Goal: Information Seeking & Learning: Check status

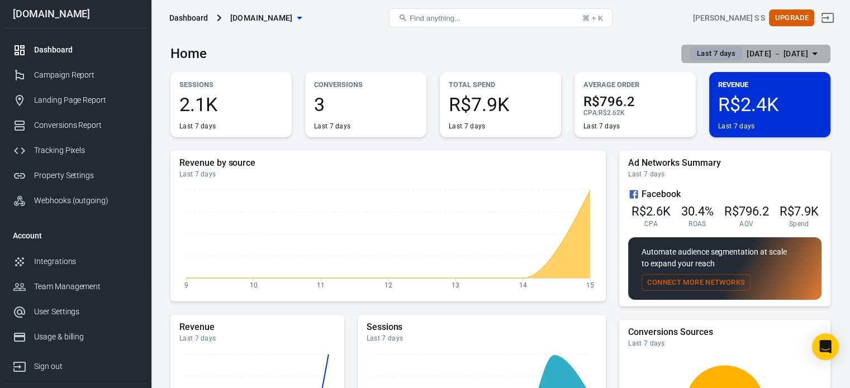
click at [774, 52] on div "[DATE] － [DATE]" at bounding box center [776, 54] width 61 height 14
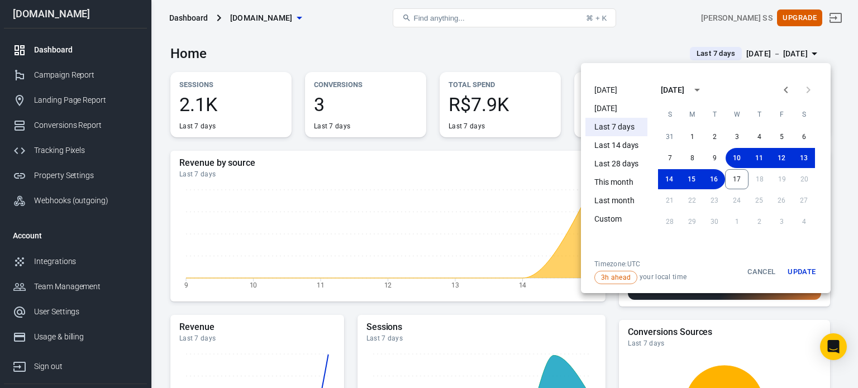
click at [603, 88] on li "[DATE]" at bounding box center [616, 90] width 62 height 18
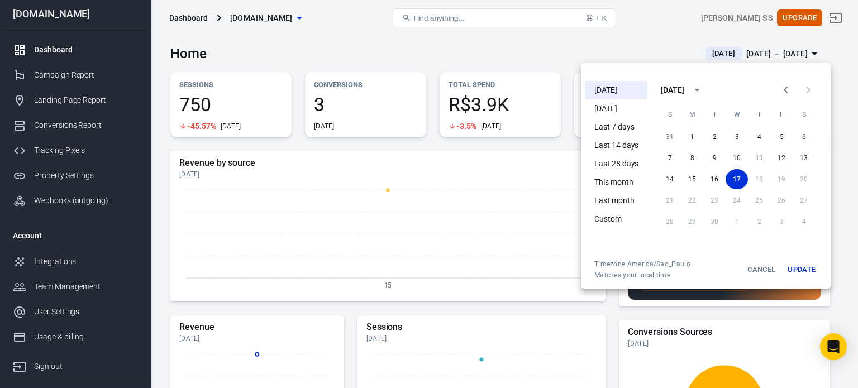
click at [535, 50] on div at bounding box center [429, 194] width 858 height 388
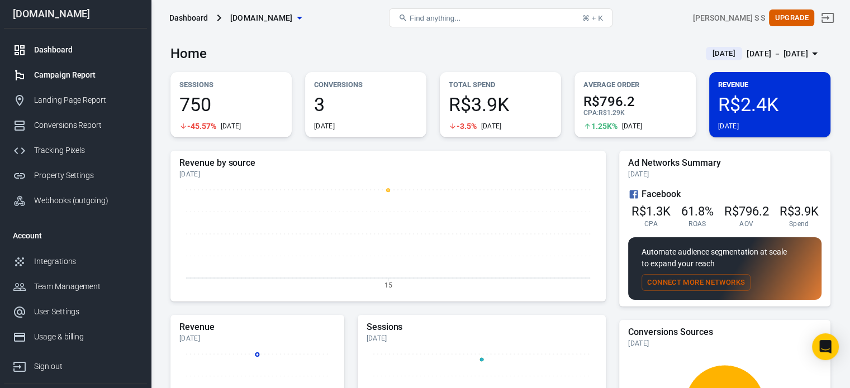
click at [86, 69] on div "Campaign Report" at bounding box center [86, 75] width 104 height 12
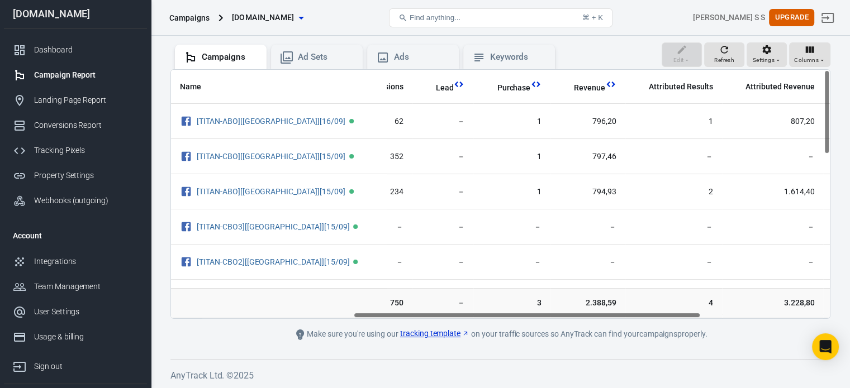
scroll to position [0, 364]
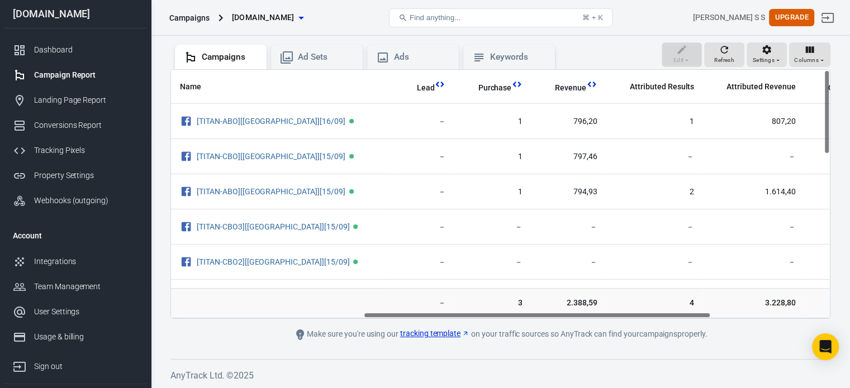
drag, startPoint x: 399, startPoint y: 317, endPoint x: 585, endPoint y: 320, distance: 186.6
click at [585, 320] on main "Attribution may be inaccurate in the first 48 hours Please allow AnyTrack 2-3 d…" at bounding box center [500, 142] width 660 height 397
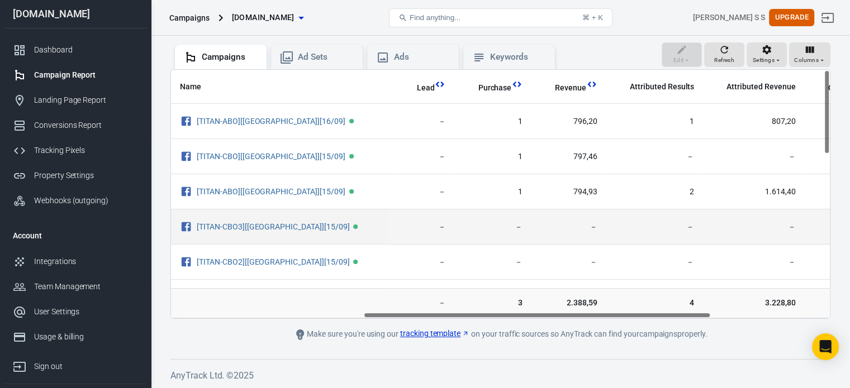
scroll to position [0, 0]
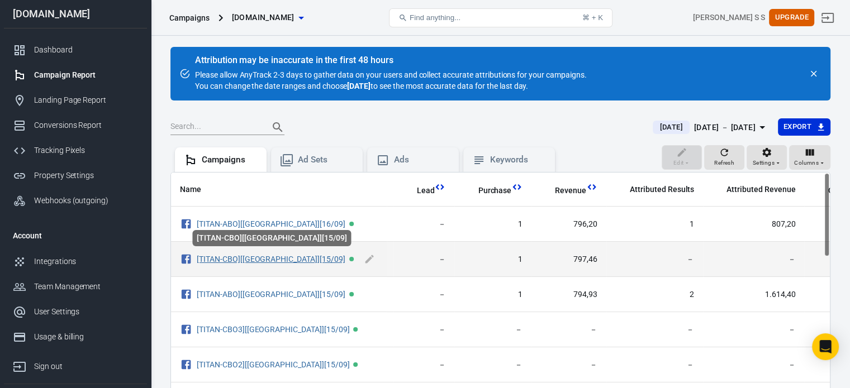
drag, startPoint x: 256, startPoint y: 254, endPoint x: 250, endPoint y: 259, distance: 7.2
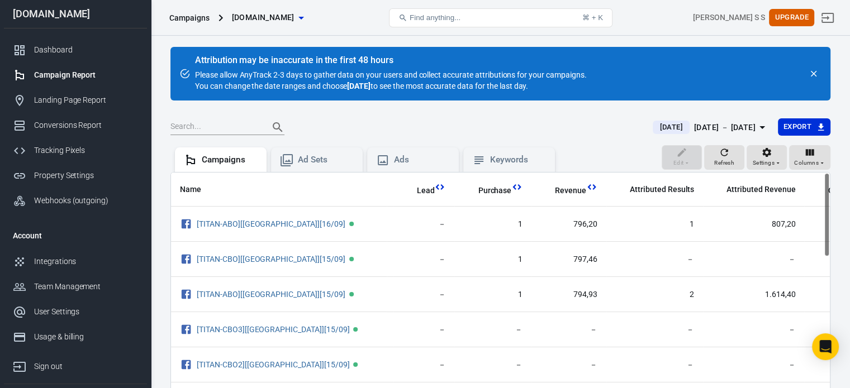
click at [694, 126] on div "[DATE] － [DATE]" at bounding box center [724, 128] width 61 height 14
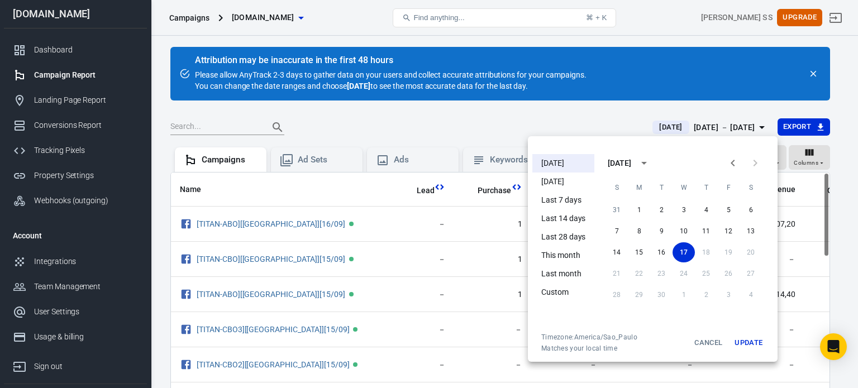
click at [552, 159] on li "[DATE]" at bounding box center [563, 163] width 62 height 18
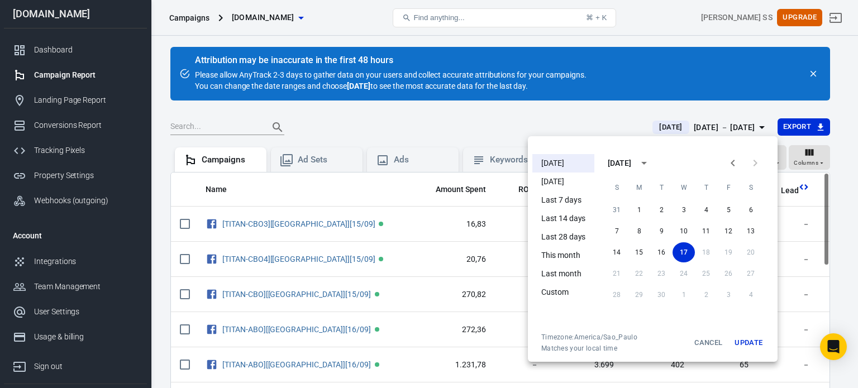
click at [568, 117] on div at bounding box center [429, 194] width 858 height 388
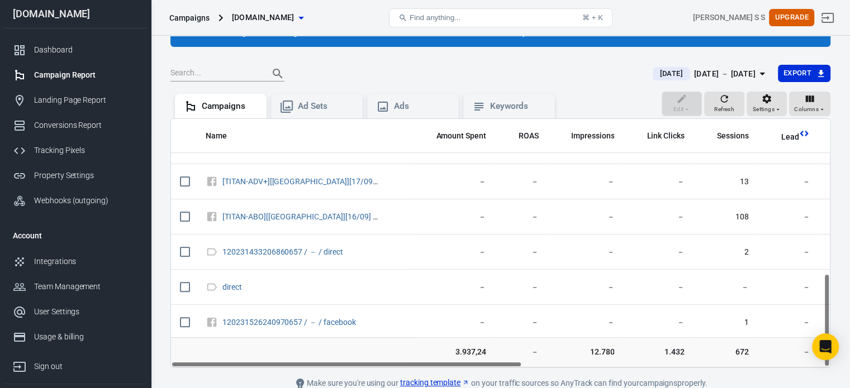
scroll to position [103, 0]
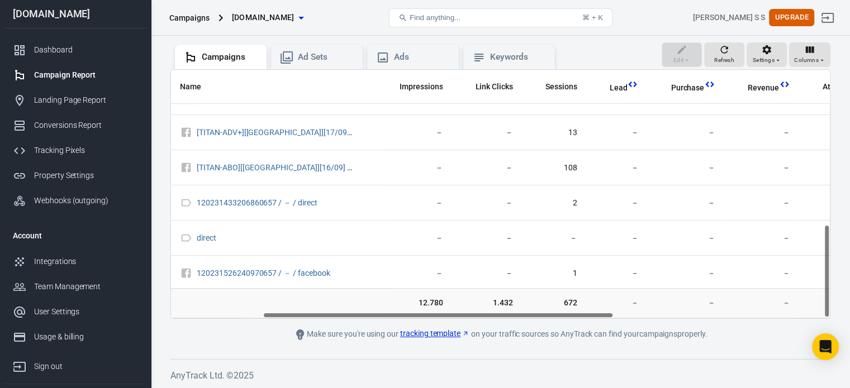
drag, startPoint x: 415, startPoint y: 313, endPoint x: 524, endPoint y: 313, distance: 108.9
click at [518, 316] on div "Name Amount Spent ROAS Impressions Link Clicks Sessions Lead Purchase Revenue A…" at bounding box center [500, 194] width 659 height 249
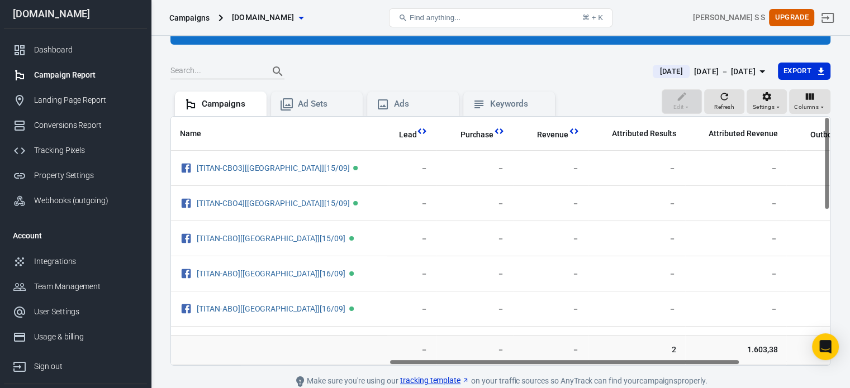
scroll to position [0, 439]
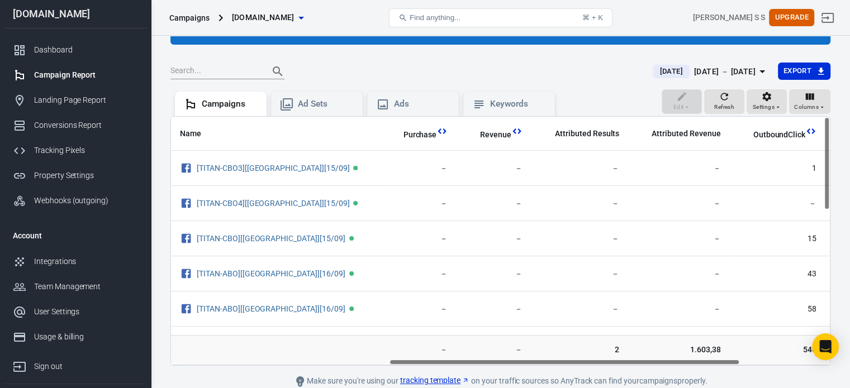
drag, startPoint x: 483, startPoint y: 361, endPoint x: 615, endPoint y: 369, distance: 132.0
click at [615, 369] on main "Attribution may be inaccurate in the first 48 hours Please allow AnyTrack 2-3 d…" at bounding box center [500, 189] width 660 height 397
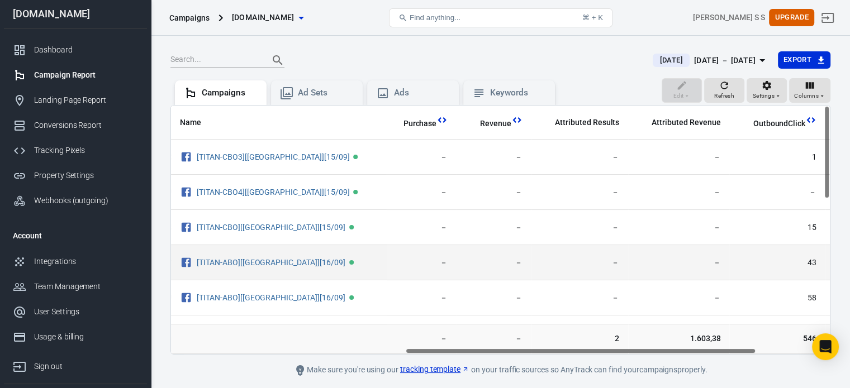
scroll to position [103, 0]
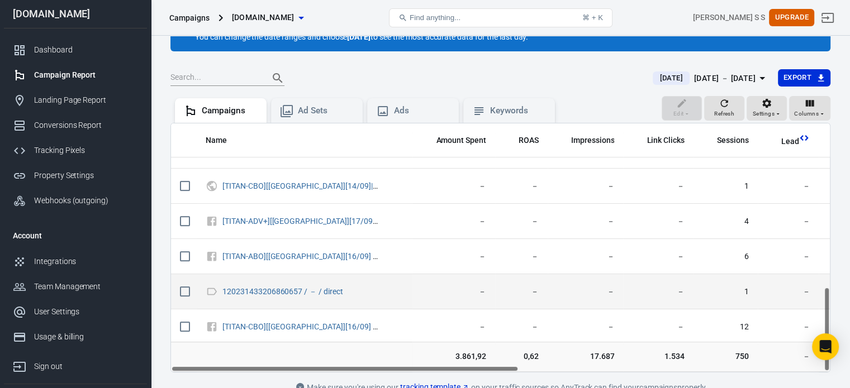
scroll to position [103, 0]
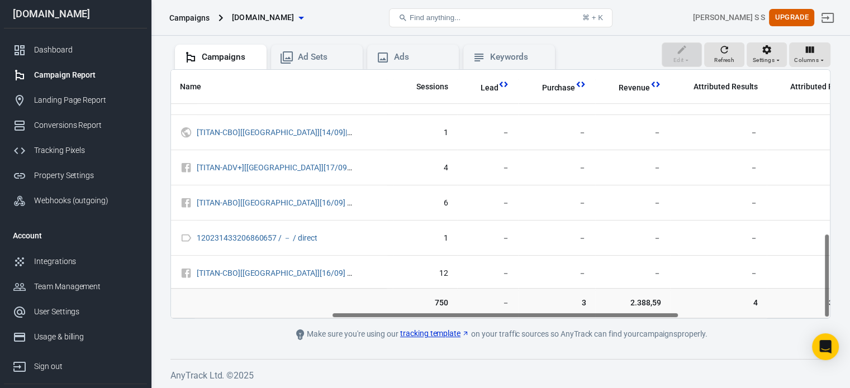
drag, startPoint x: 389, startPoint y: 315, endPoint x: 550, endPoint y: 315, distance: 160.9
click at [550, 315] on div "Name Amount Spent ROAS Impressions Link Clicks Sessions Lead Purchase Revenue A…" at bounding box center [500, 194] width 659 height 249
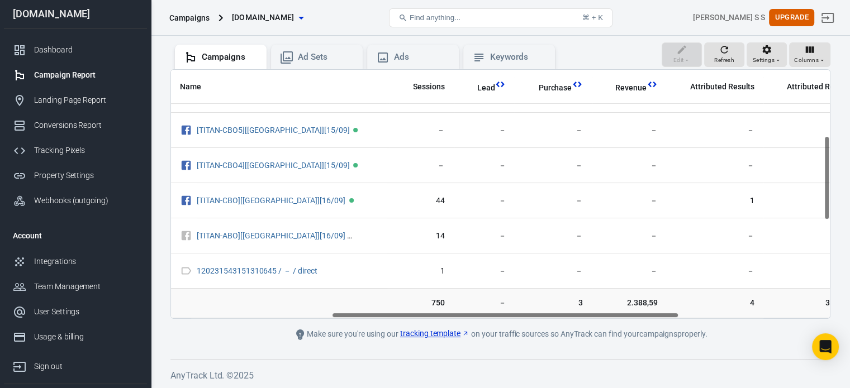
scroll to position [0, 304]
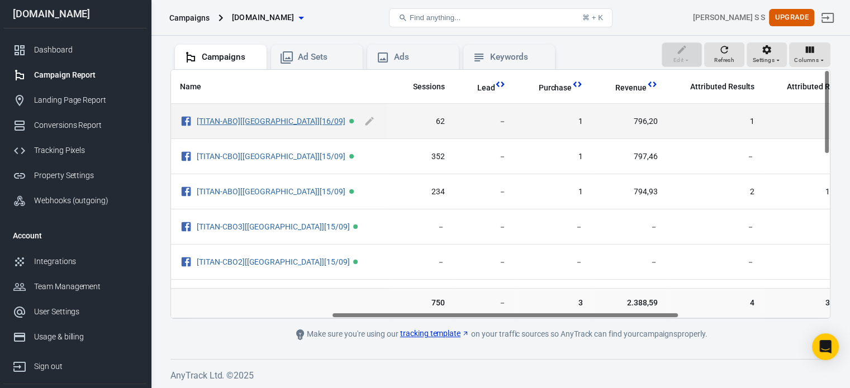
click at [251, 121] on link "[TITAN-ABO][[GEOGRAPHIC_DATA]][16/09]" at bounding box center [271, 121] width 149 height 9
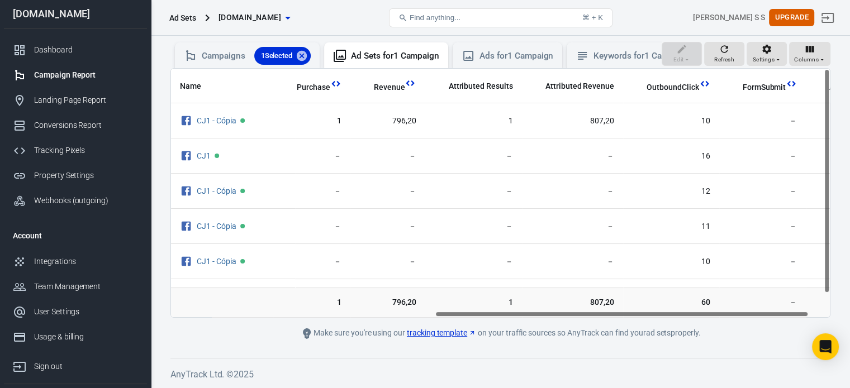
scroll to position [0, 464]
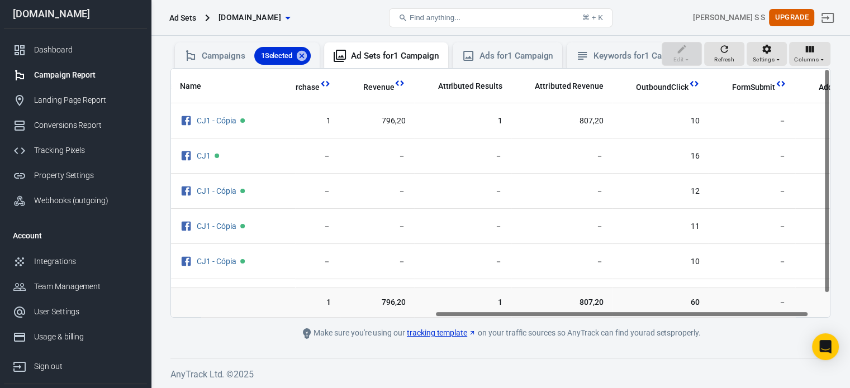
drag, startPoint x: 439, startPoint y: 315, endPoint x: 703, endPoint y: 319, distance: 264.3
click at [703, 317] on div "Name Amount Spent ROAS Impressions Link Clicks Sessions Lead Purchase Revenue A…" at bounding box center [500, 193] width 659 height 249
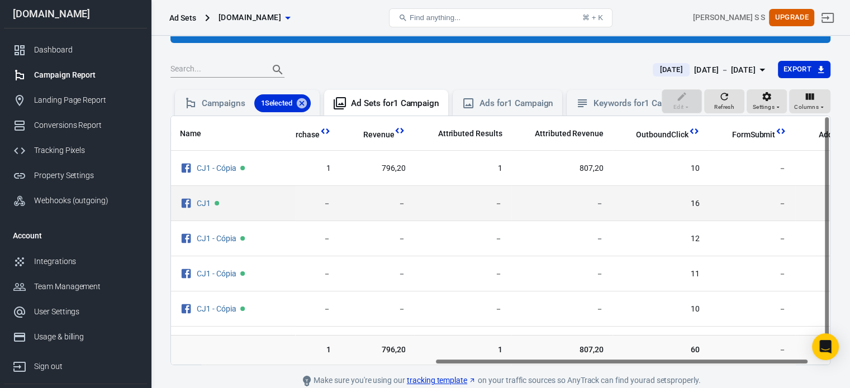
scroll to position [0, 0]
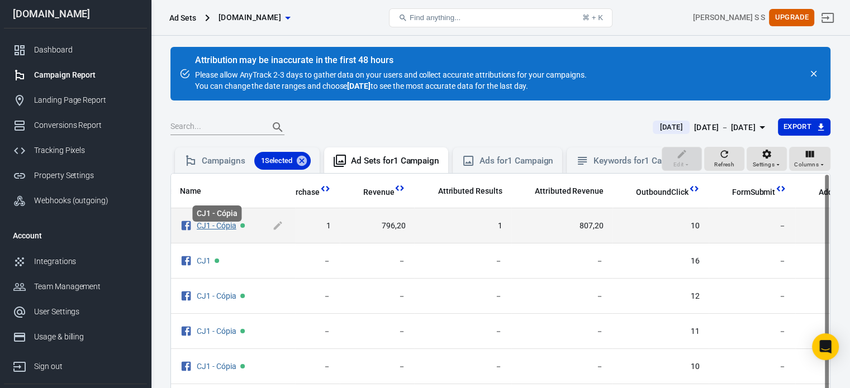
click at [217, 230] on link "CJ1 - Cópia" at bounding box center [217, 225] width 40 height 9
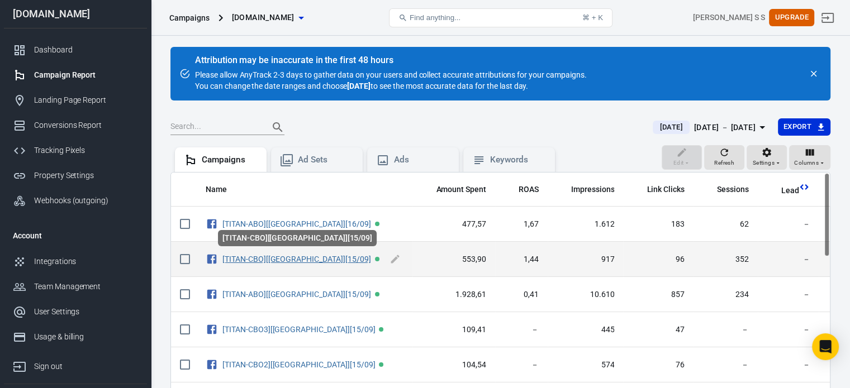
click at [283, 255] on link "[TITAN-CBO][[GEOGRAPHIC_DATA]][15/09]" at bounding box center [296, 259] width 149 height 9
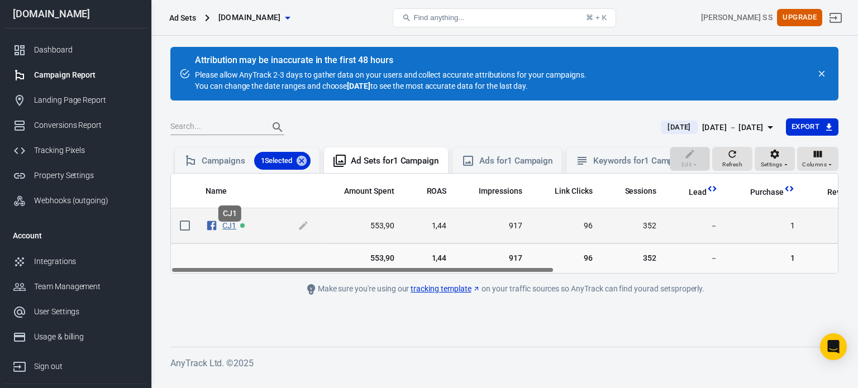
click at [232, 230] on link "CJ1" at bounding box center [229, 225] width 14 height 9
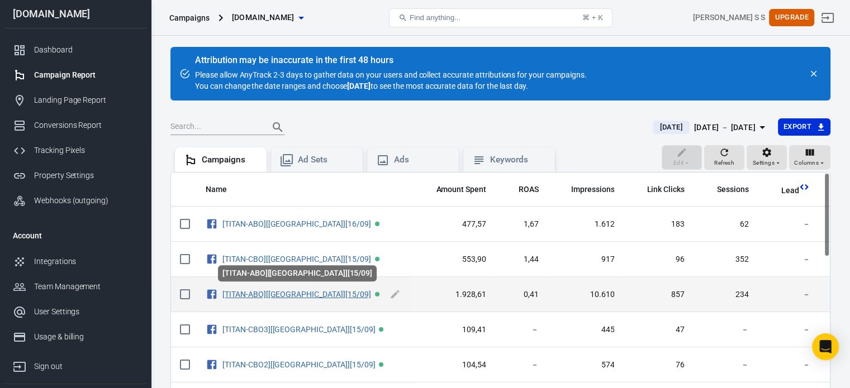
click at [275, 291] on link "[TITAN-ABO][[GEOGRAPHIC_DATA]][15/09]" at bounding box center [296, 294] width 149 height 9
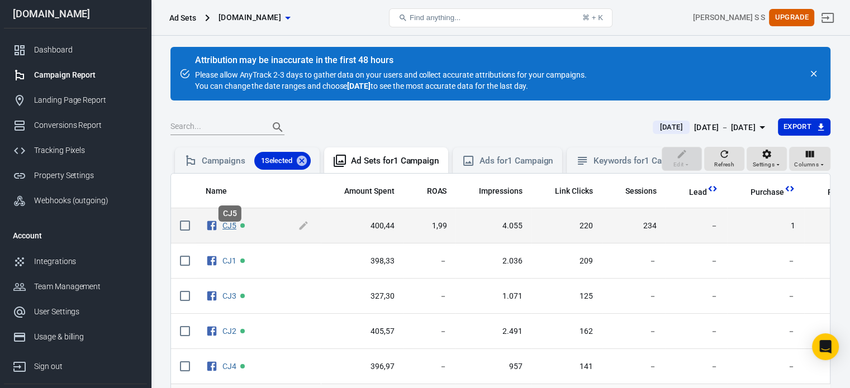
click at [232, 230] on link "CJ5" at bounding box center [229, 225] width 14 height 9
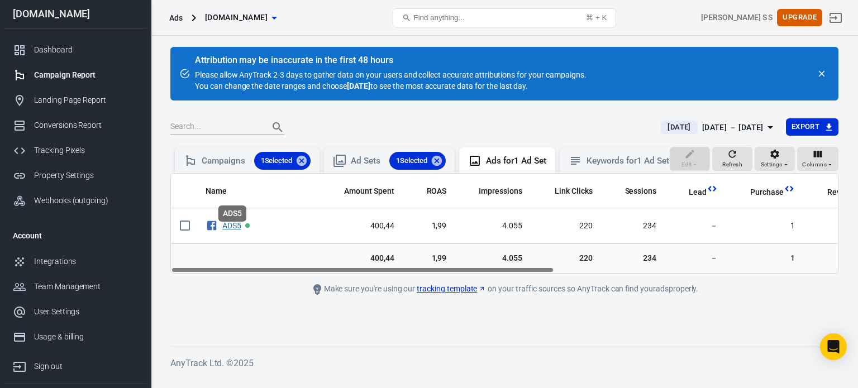
click at [232, 230] on link "ADS5" at bounding box center [231, 225] width 19 height 9
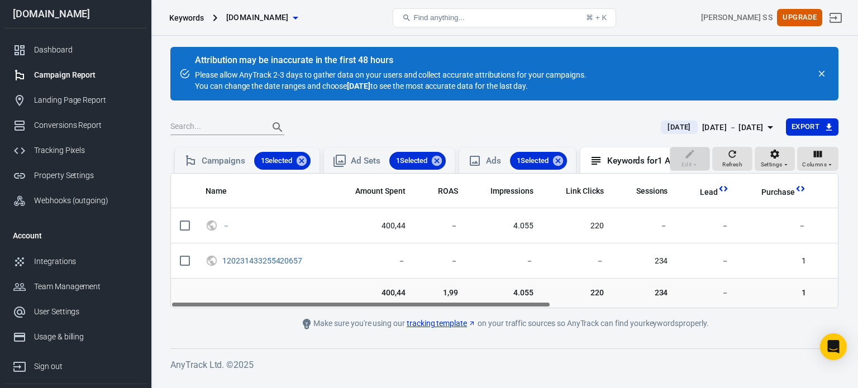
click at [730, 128] on div "[DATE] － [DATE]" at bounding box center [732, 128] width 61 height 14
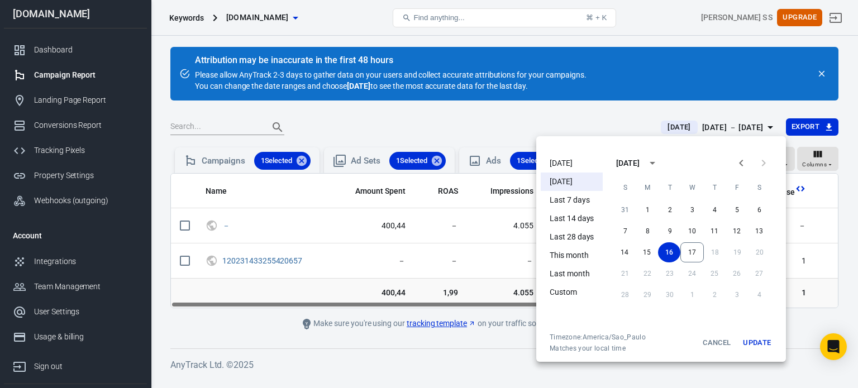
click at [570, 156] on li "[DATE]" at bounding box center [572, 163] width 62 height 18
click at [239, 155] on div at bounding box center [429, 194] width 858 height 388
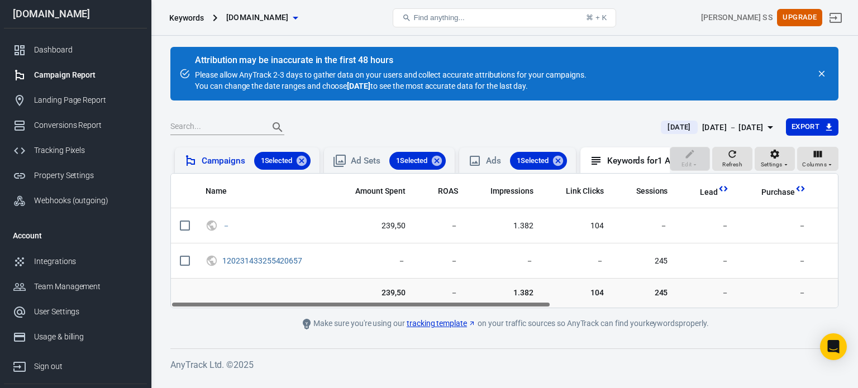
click at [239, 154] on div "Campaigns 1 Selected" at bounding box center [256, 161] width 109 height 18
